Goal: Transaction & Acquisition: Purchase product/service

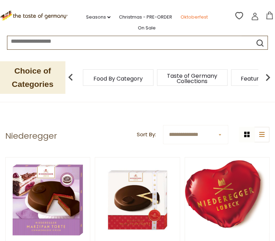
click at [191, 15] on link "Oktoberfest" at bounding box center [194, 17] width 27 height 8
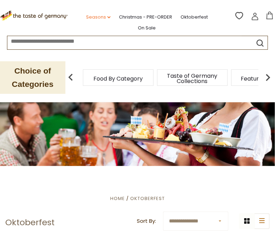
click at [102, 16] on link "Seasons dropdown_arrow" at bounding box center [98, 17] width 25 height 8
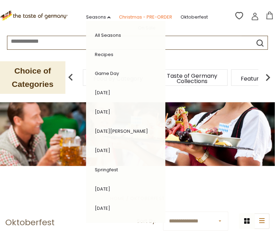
click at [152, 17] on link "Christmas - PRE-ORDER" at bounding box center [145, 17] width 53 height 8
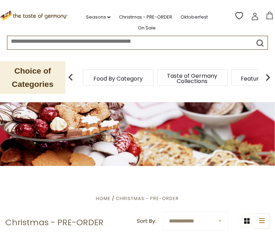
click at [59, 15] on icon ".st0{fill:#EDD300;} .st1{fill:#D33E21;}" at bounding box center [34, 16] width 68 height 10
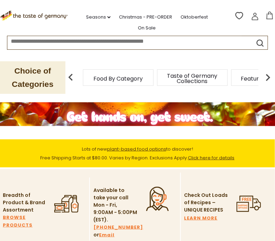
scroll to position [83, 0]
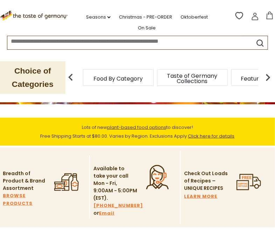
click at [212, 137] on link "Click here for details" at bounding box center [211, 136] width 47 height 7
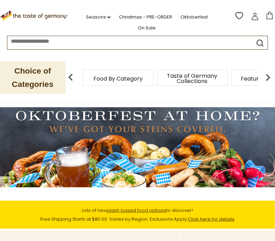
click at [210, 220] on link "Click here for details" at bounding box center [211, 219] width 47 height 7
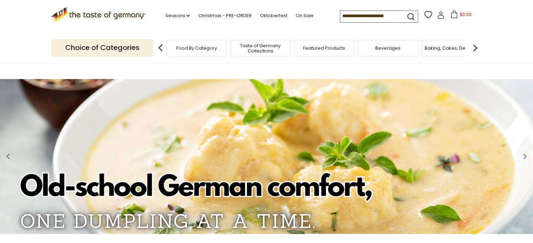
click at [275, 47] on span "Beverages" at bounding box center [387, 48] width 25 height 5
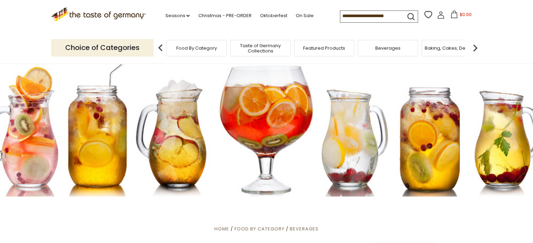
click at [476, 46] on img at bounding box center [475, 48] width 14 height 14
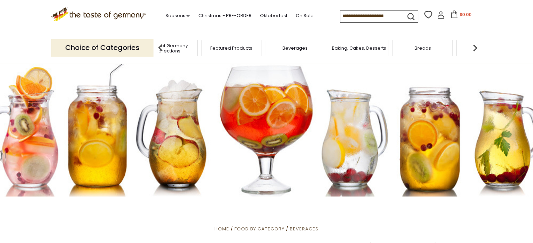
click at [434, 49] on div "Breads" at bounding box center [422, 48] width 60 height 16
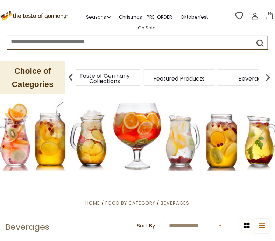
click at [71, 78] on img at bounding box center [71, 77] width 14 height 14
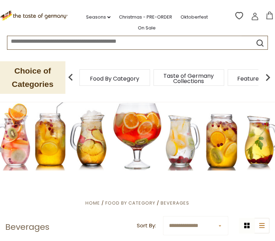
click at [117, 76] on span "Food By Category" at bounding box center [114, 78] width 49 height 5
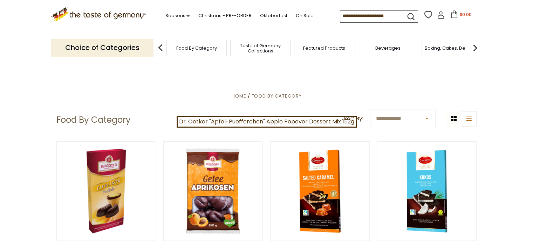
click at [275, 47] on img at bounding box center [475, 48] width 14 height 14
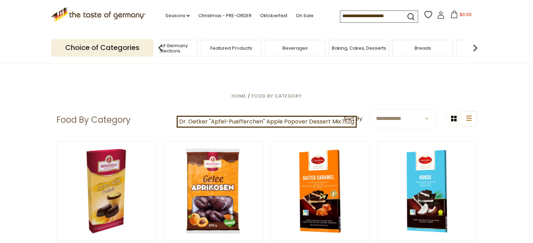
click at [275, 47] on img at bounding box center [475, 48] width 14 height 14
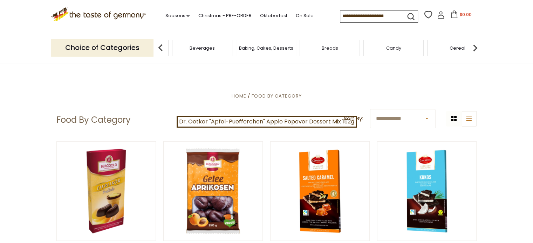
click at [275, 47] on img at bounding box center [475, 48] width 14 height 14
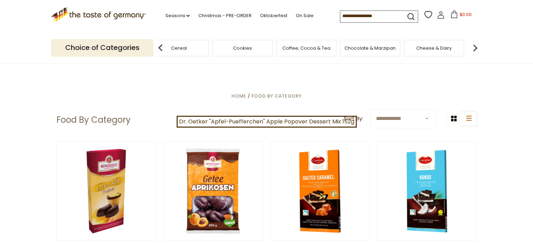
click at [275, 48] on img at bounding box center [475, 48] width 14 height 14
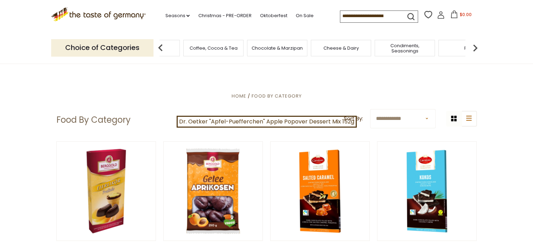
click at [275, 48] on img at bounding box center [475, 48] width 14 height 14
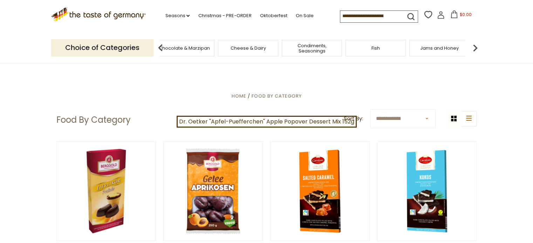
click at [275, 48] on img at bounding box center [475, 48] width 14 height 14
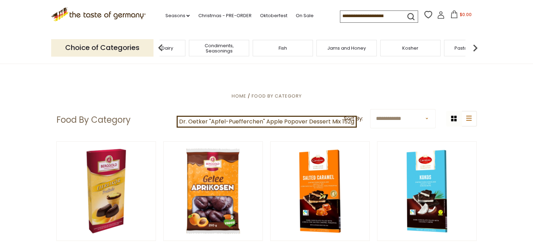
click at [275, 48] on img at bounding box center [475, 48] width 14 height 14
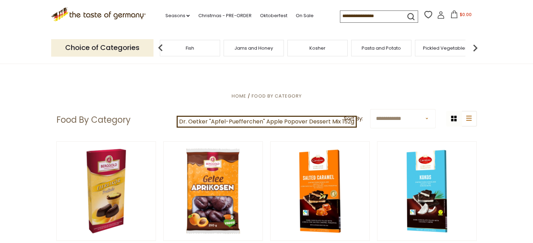
click at [275, 48] on img at bounding box center [475, 48] width 14 height 14
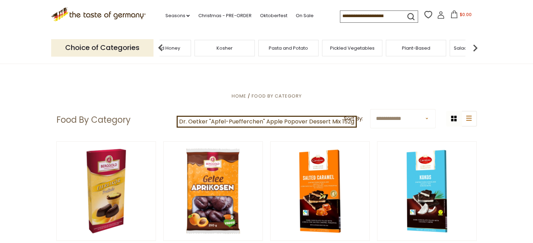
click at [275, 48] on img at bounding box center [475, 48] width 14 height 14
click at [275, 52] on img at bounding box center [475, 48] width 14 height 14
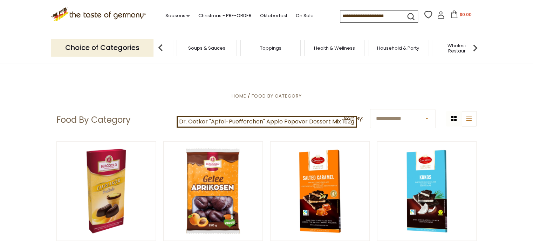
click at [275, 52] on img at bounding box center [475, 48] width 14 height 14
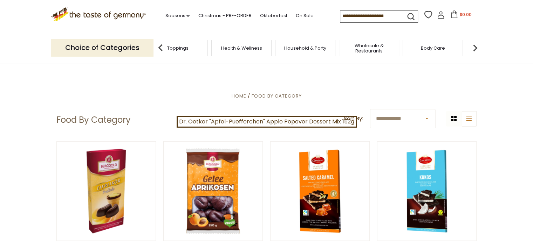
click at [275, 52] on img at bounding box center [475, 48] width 14 height 14
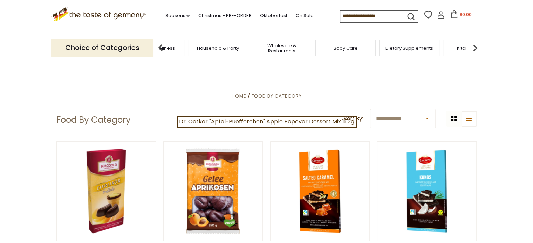
drag, startPoint x: 327, startPoint y: 46, endPoint x: 304, endPoint y: 78, distance: 39.2
click at [275, 47] on img at bounding box center [475, 48] width 14 height 14
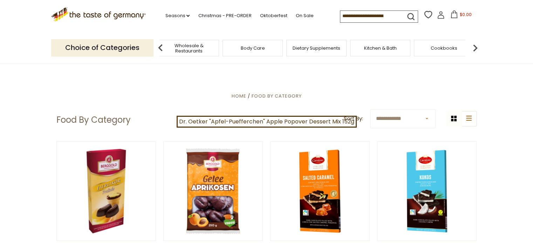
click at [275, 47] on img at bounding box center [475, 48] width 14 height 14
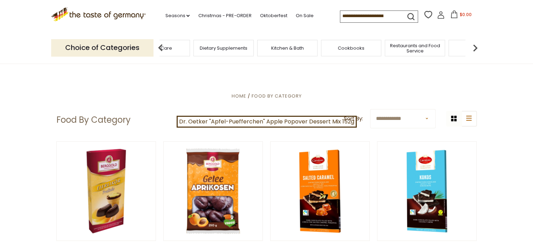
click at [275, 47] on img at bounding box center [475, 48] width 14 height 14
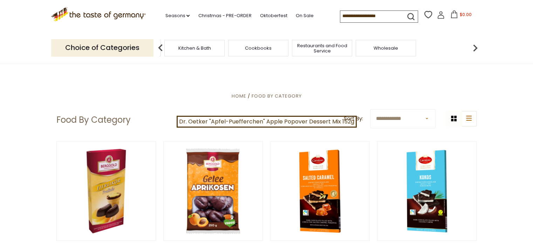
click at [160, 49] on img at bounding box center [160, 48] width 14 height 14
click at [205, 46] on span "Dietary Supplements" at bounding box center [187, 48] width 48 height 5
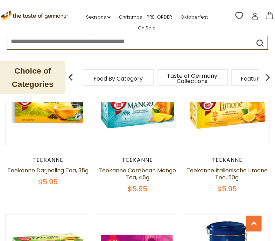
scroll to position [1513, 0]
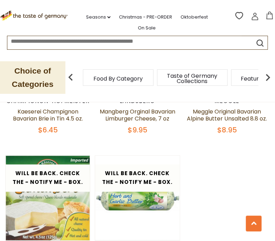
scroll to position [932, 0]
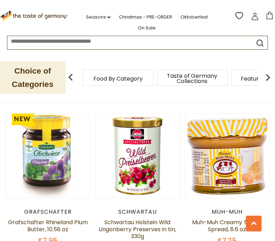
scroll to position [1712, 0]
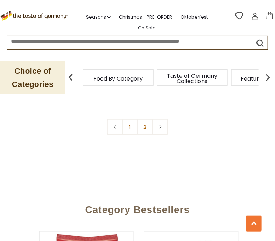
scroll to position [2094, 0]
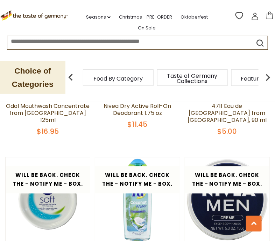
scroll to position [998, 0]
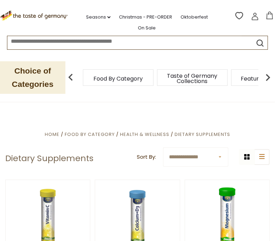
click at [164, 44] on input at bounding box center [124, 40] width 235 height 8
type input "*****"
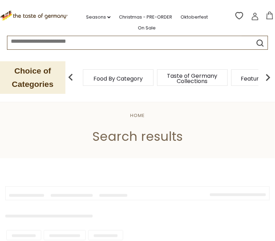
type input "*****"
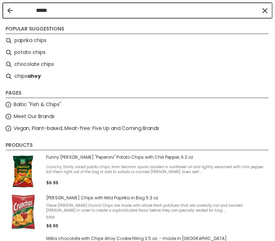
drag, startPoint x: 98, startPoint y: 44, endPoint x: 3, endPoint y: 40, distance: 94.7
drag, startPoint x: 58, startPoint y: 11, endPoint x: 2, endPoint y: 12, distance: 56.8
click at [2, 12] on div "***** Popular suggestions paprika chips potato chips chocolate chips chips ahoy…" at bounding box center [137, 147] width 275 height 295
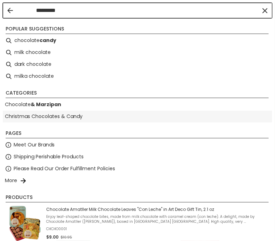
type input "*********"
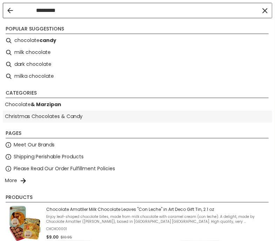
click at [39, 113] on link "Christmas Chocolates & Candy" at bounding box center [44, 116] width 78 height 8
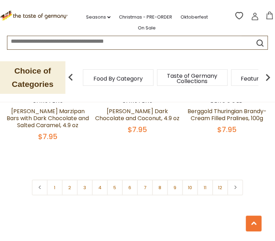
scroll to position [2036, 0]
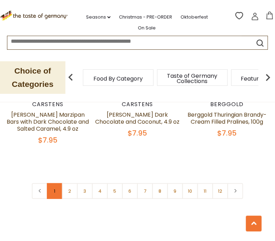
click at [52, 183] on link "1" at bounding box center [55, 191] width 16 height 16
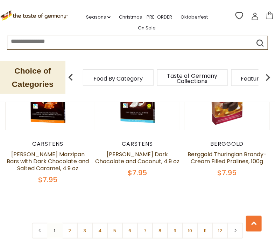
scroll to position [2062, 0]
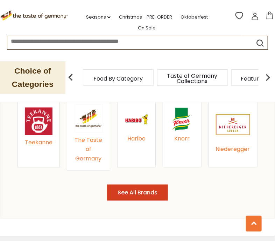
scroll to position [802, 0]
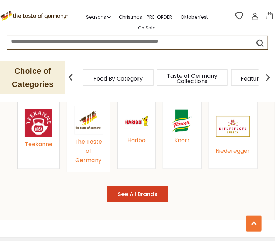
drag, startPoint x: 236, startPoint y: 131, endPoint x: 240, endPoint y: 135, distance: 5.0
click at [240, 135] on img at bounding box center [233, 126] width 34 height 34
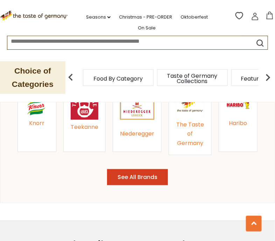
scroll to position [828, 0]
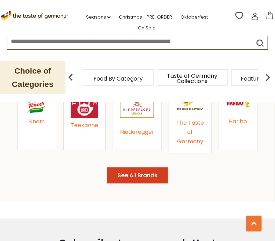
click at [143, 173] on button "See All Brands" at bounding box center [137, 175] width 61 height 16
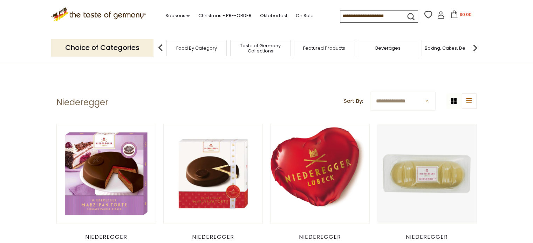
click at [275, 109] on select "**********" at bounding box center [402, 101] width 65 height 19
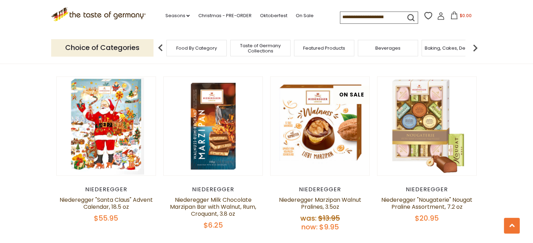
scroll to position [1433, 0]
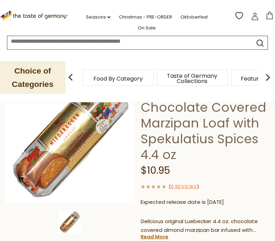
scroll to position [51, 0]
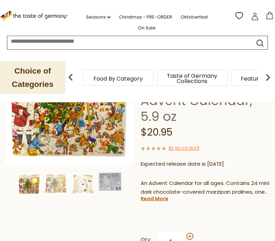
scroll to position [70, 0]
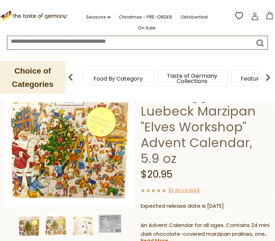
click at [60, 225] on img at bounding box center [56, 226] width 23 height 23
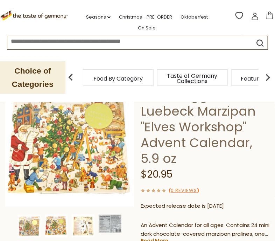
click at [80, 227] on img at bounding box center [83, 226] width 23 height 23
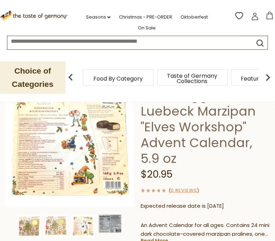
click at [108, 225] on img at bounding box center [110, 224] width 23 height 18
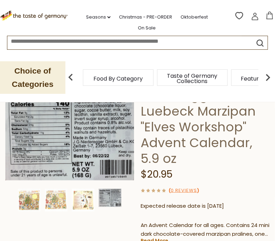
click at [85, 199] on img at bounding box center [83, 200] width 23 height 23
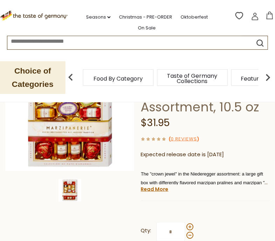
scroll to position [111, 0]
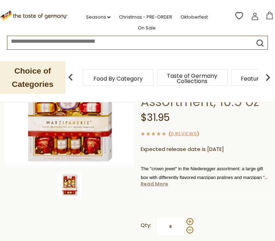
click at [160, 184] on link "Read More" at bounding box center [155, 183] width 28 height 7
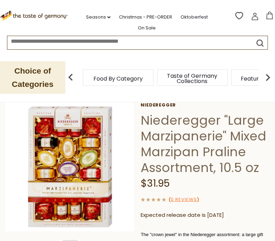
scroll to position [34, 0]
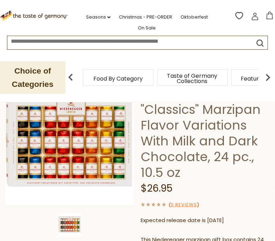
scroll to position [80, 0]
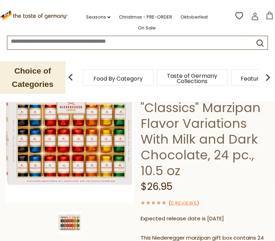
click at [66, 222] on img at bounding box center [69, 223] width 23 height 23
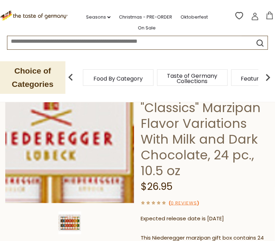
click at [117, 116] on img at bounding box center [69, 138] width 129 height 129
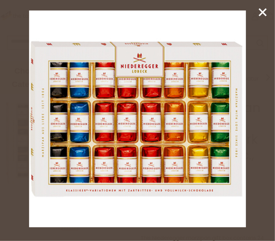
click at [262, 10] on icon at bounding box center [263, 12] width 11 height 11
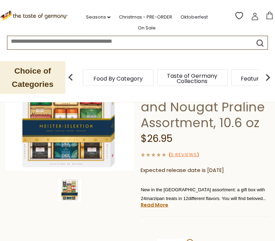
scroll to position [104, 0]
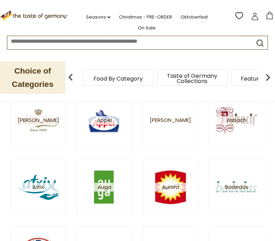
scroll to position [225, 0]
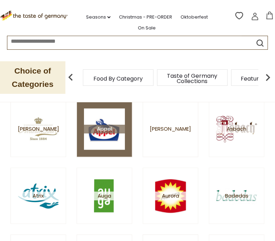
click at [110, 123] on img at bounding box center [104, 129] width 41 height 41
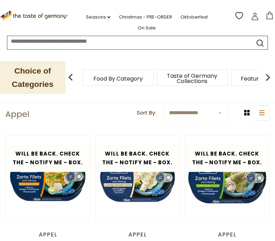
scroll to position [14, 0]
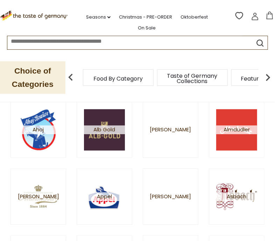
scroll to position [159, 0]
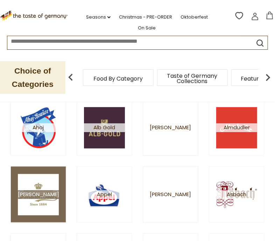
click at [32, 189] on img at bounding box center [38, 194] width 41 height 41
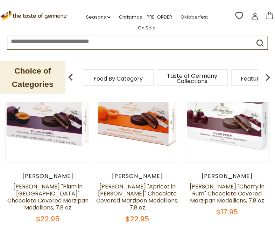
scroll to position [63, 0]
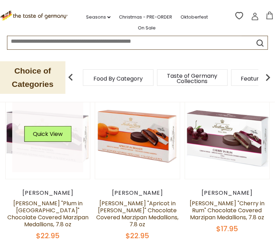
click at [42, 145] on div "Quick View" at bounding box center [47, 136] width 47 height 21
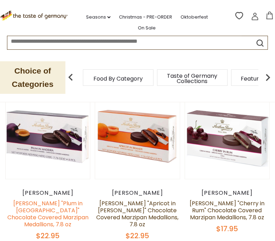
click at [58, 209] on link "[PERSON_NAME] "Plum in [GEOGRAPHIC_DATA]" Chocolate Covered Marzipan Medallions…" at bounding box center [47, 213] width 81 height 29
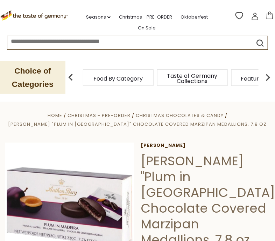
drag, startPoint x: 280, startPoint y: 29, endPoint x: 158, endPoint y: -42, distance: 141.6
